Goal: Find specific page/section: Find specific page/section

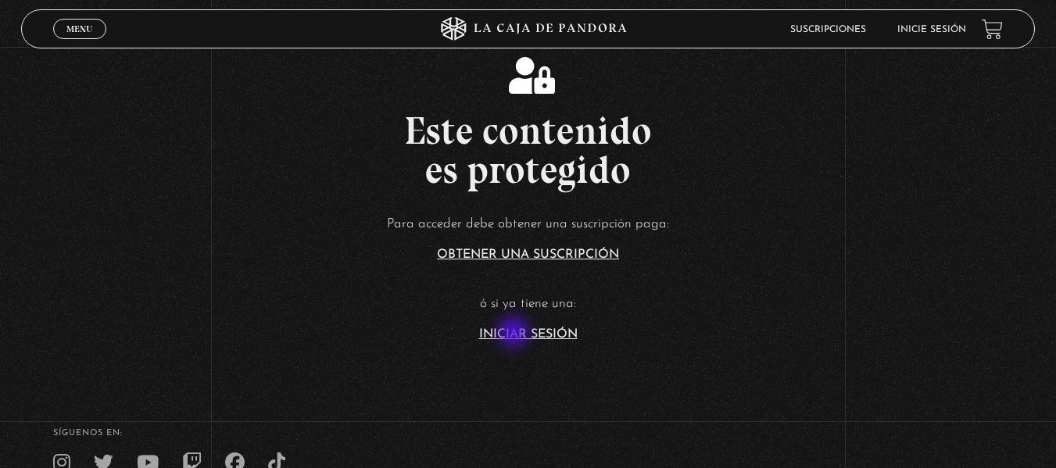
click at [515, 334] on link "Iniciar Sesión" at bounding box center [528, 334] width 98 height 13
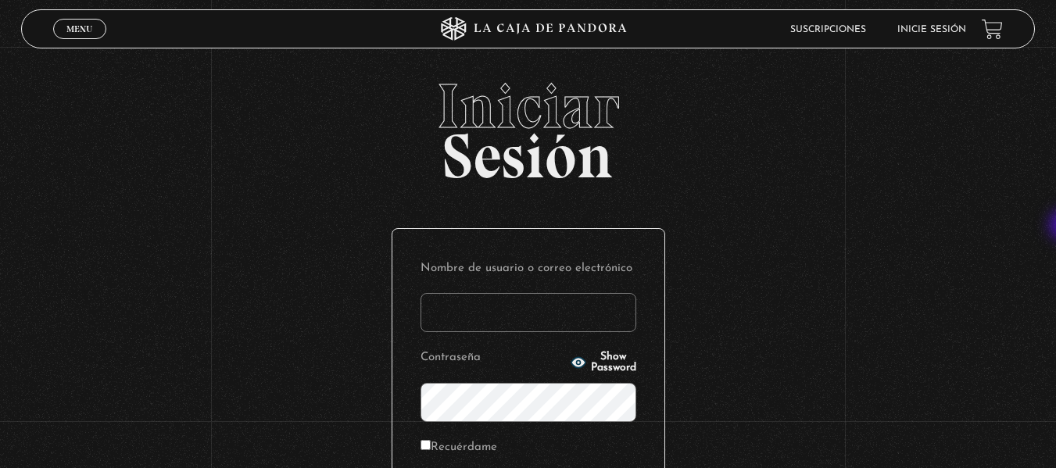
type input "Josheline19"
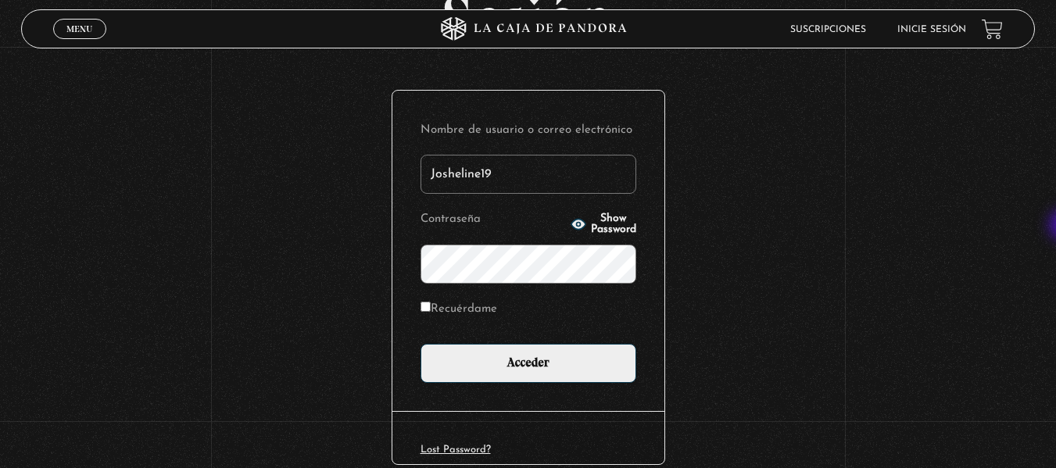
scroll to position [193, 0]
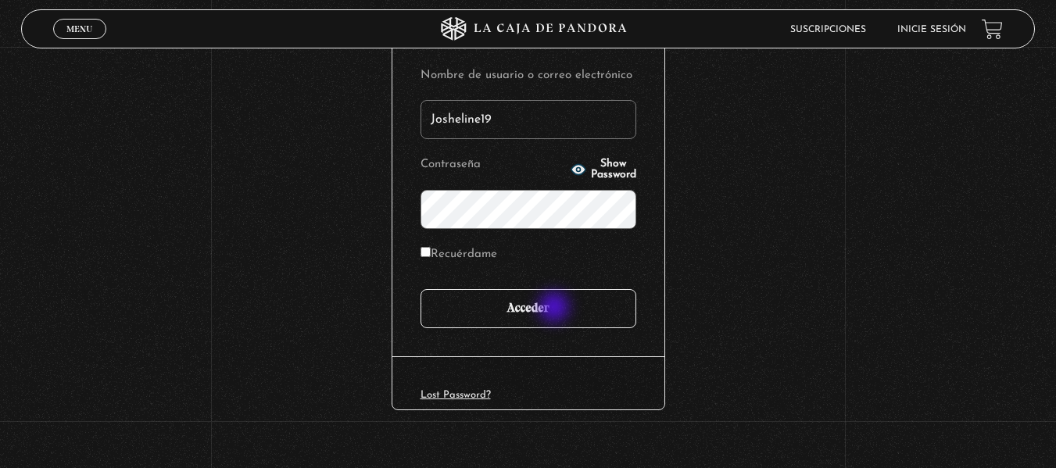
click at [556, 309] on input "Acceder" at bounding box center [528, 308] width 216 height 39
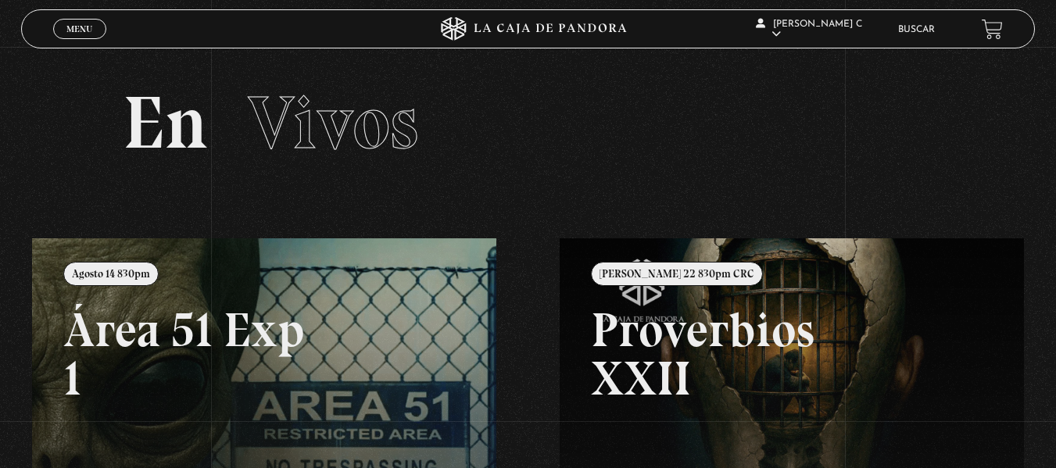
click at [235, 340] on link at bounding box center [560, 472] width 1056 height 468
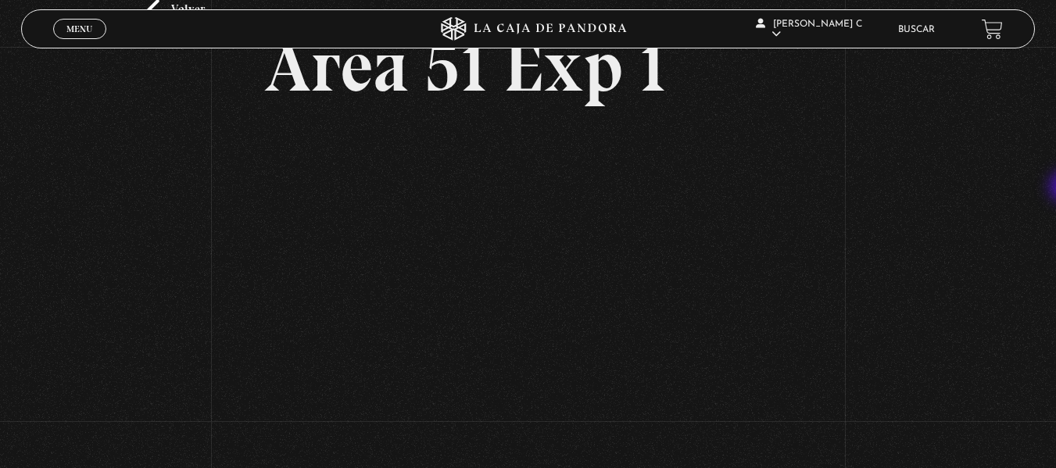
scroll to position [123, 0]
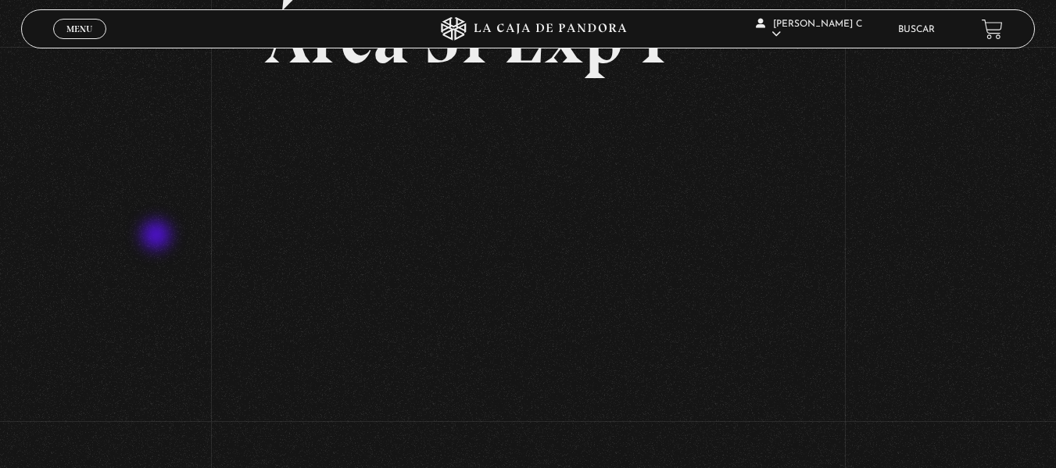
click at [158, 237] on div "Volver Agosto 14 830pm Área 51 Exp 1" at bounding box center [528, 174] width 1056 height 501
